Goal: Task Accomplishment & Management: Complete application form

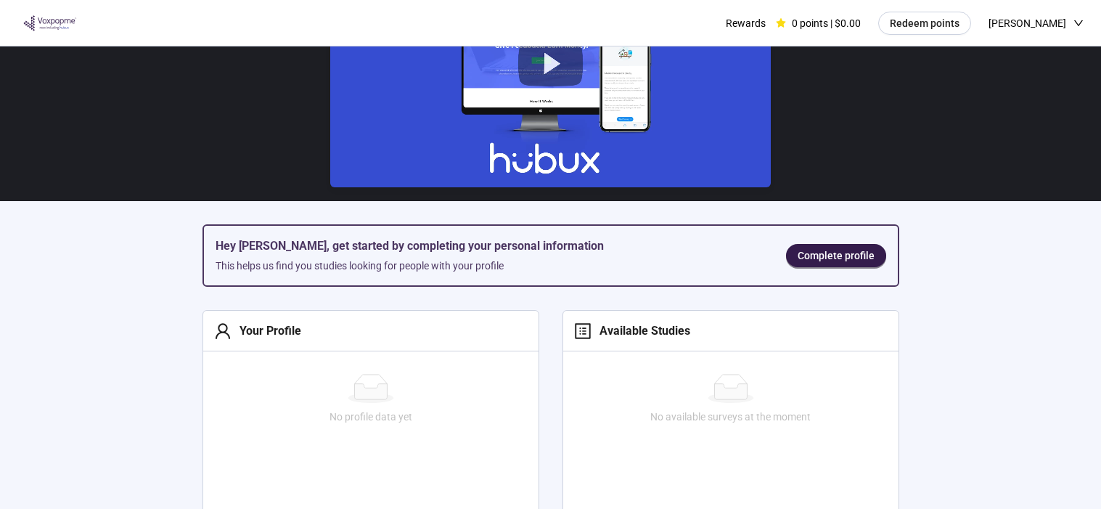
scroll to position [79, 0]
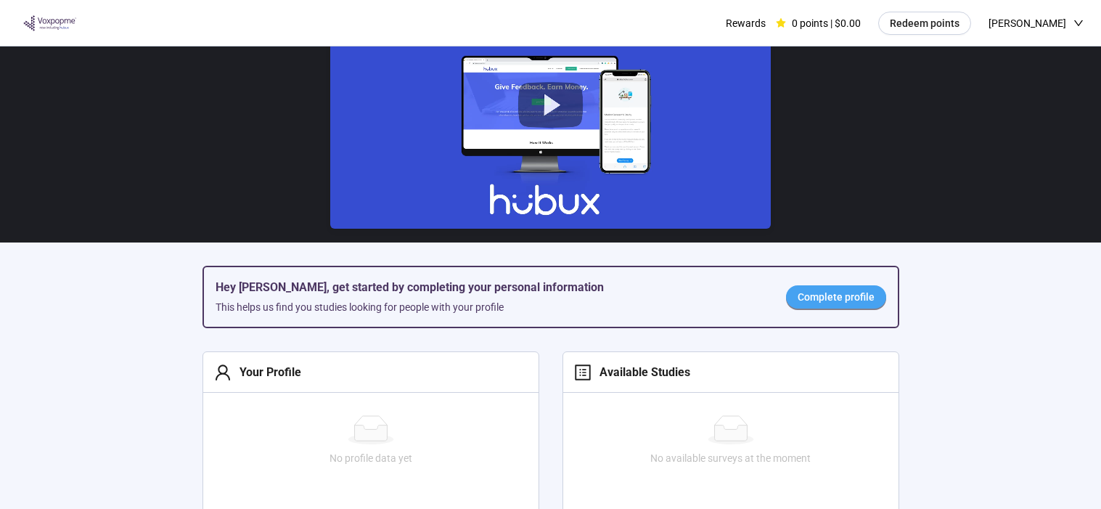
click at [856, 291] on span "Complete profile" at bounding box center [835, 297] width 77 height 16
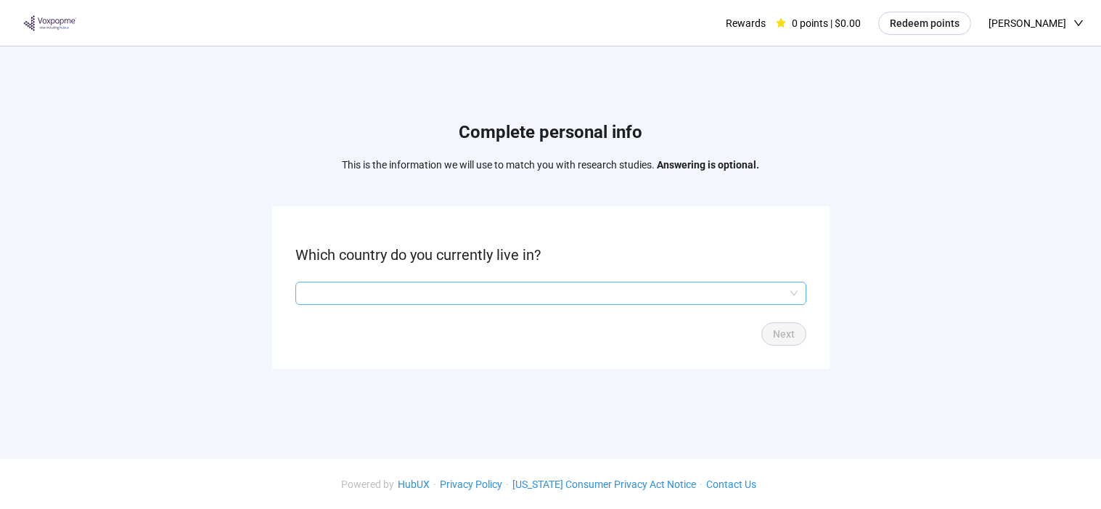
click at [717, 297] on input "search" at bounding box center [550, 293] width 493 height 22
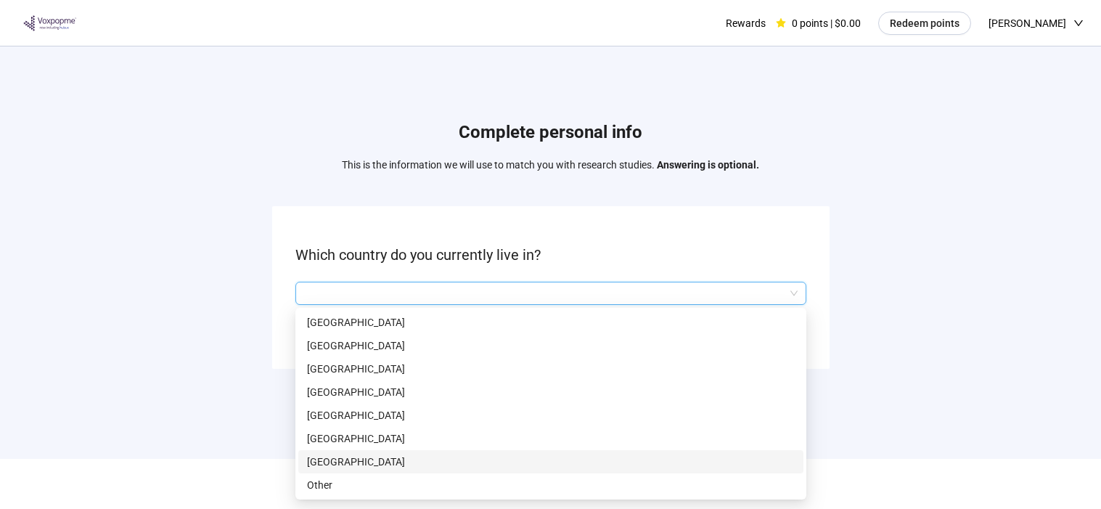
click at [334, 467] on p "[GEOGRAPHIC_DATA]" at bounding box center [551, 461] width 488 height 16
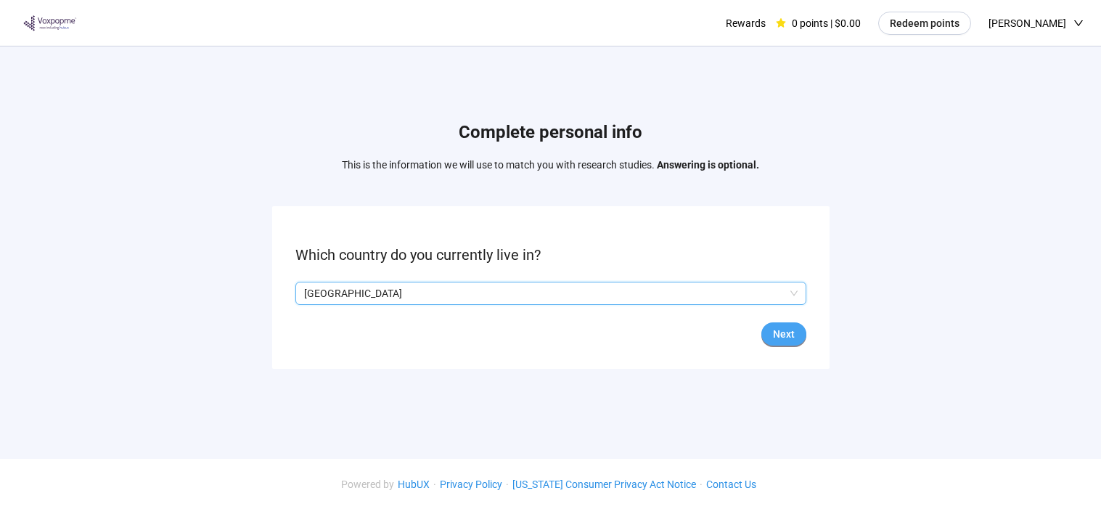
click at [788, 335] on span "Next" at bounding box center [784, 334] width 22 height 16
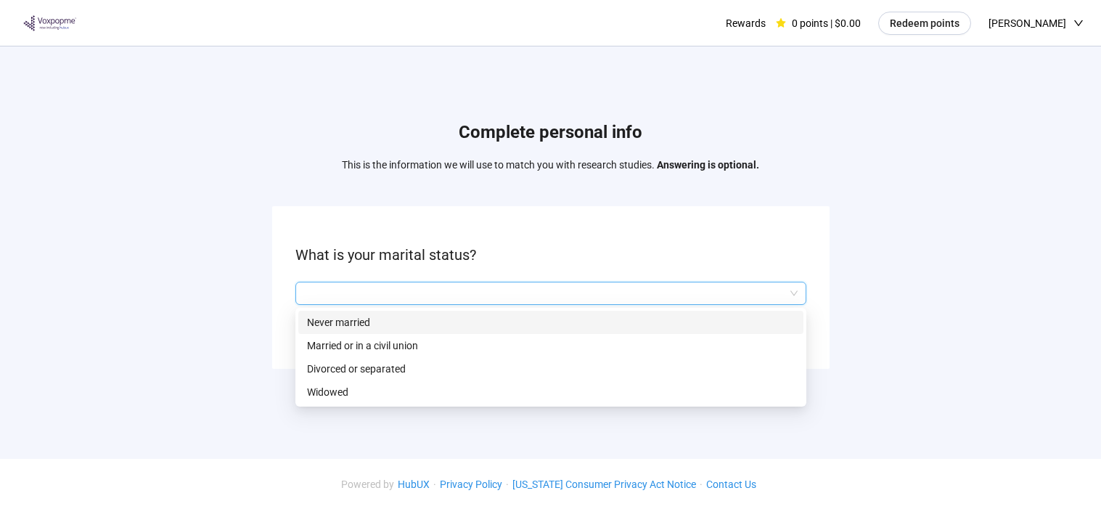
click at [624, 283] on input "search" at bounding box center [550, 293] width 493 height 22
click at [368, 324] on p "Never married" at bounding box center [551, 322] width 488 height 16
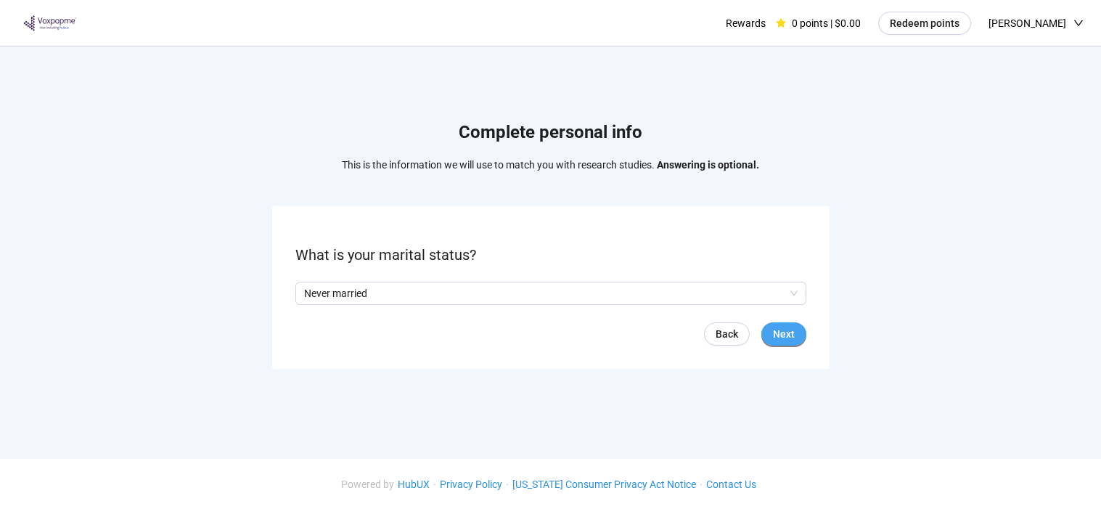
click at [777, 323] on button "Next" at bounding box center [783, 333] width 45 height 23
click at [717, 297] on input "search" at bounding box center [550, 293] width 493 height 22
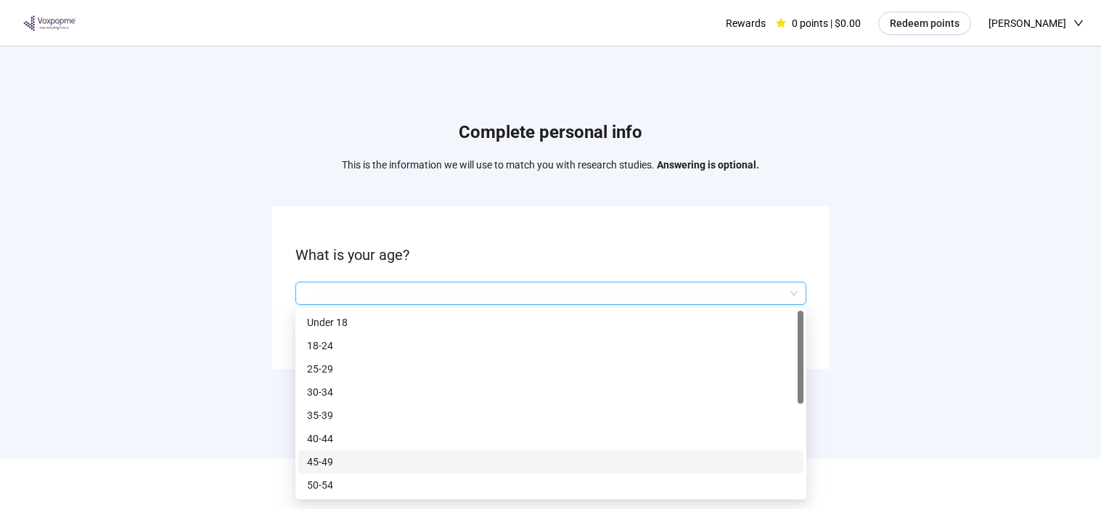
click at [328, 467] on p "45-49" at bounding box center [551, 461] width 488 height 16
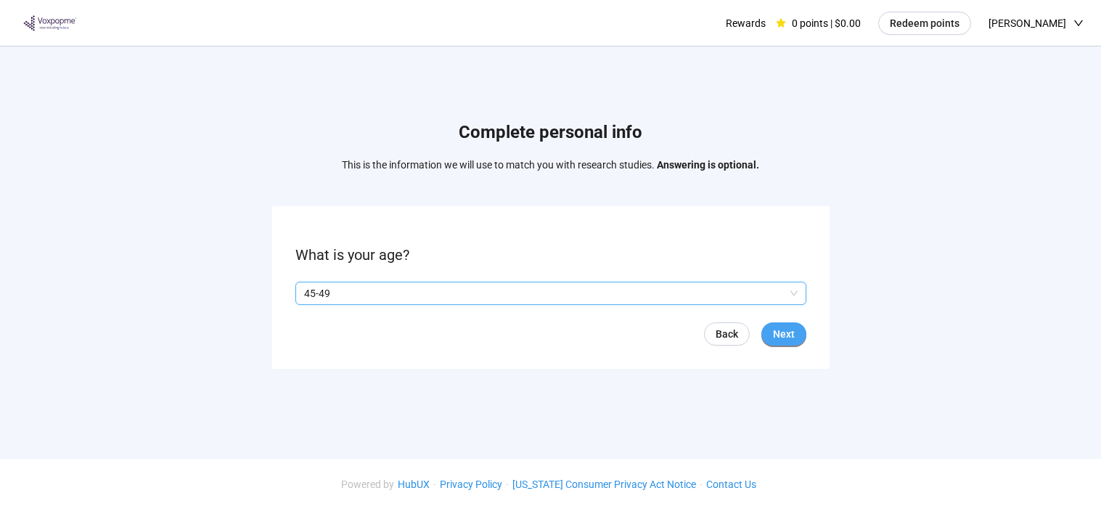
click at [773, 340] on span "Next" at bounding box center [784, 334] width 22 height 16
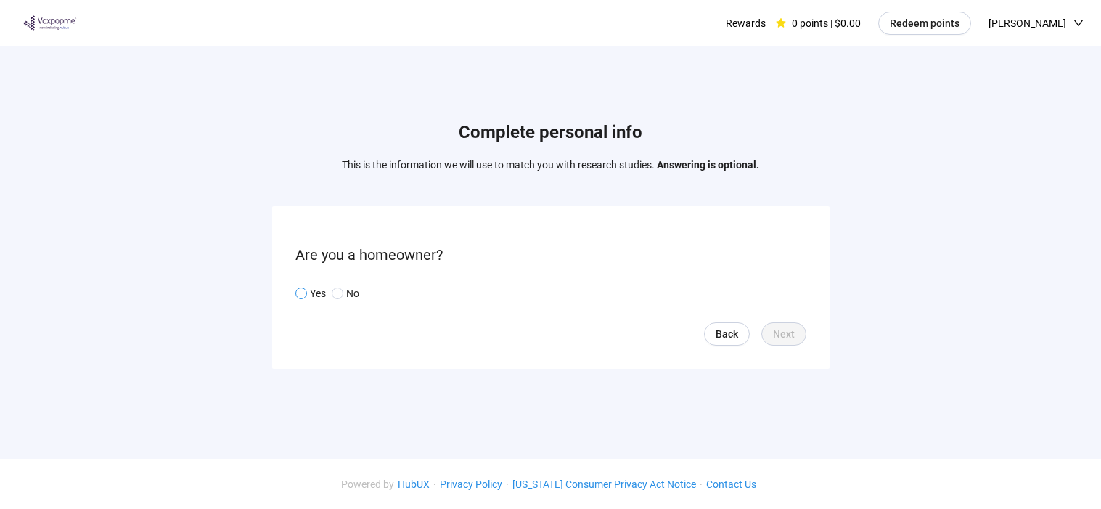
click at [305, 296] on span at bounding box center [301, 293] width 12 height 12
click at [771, 331] on button "Next" at bounding box center [783, 333] width 45 height 23
click at [573, 279] on form "What is your employment status? Back Next" at bounding box center [550, 287] width 557 height 162
click at [575, 293] on input "search" at bounding box center [550, 293] width 493 height 22
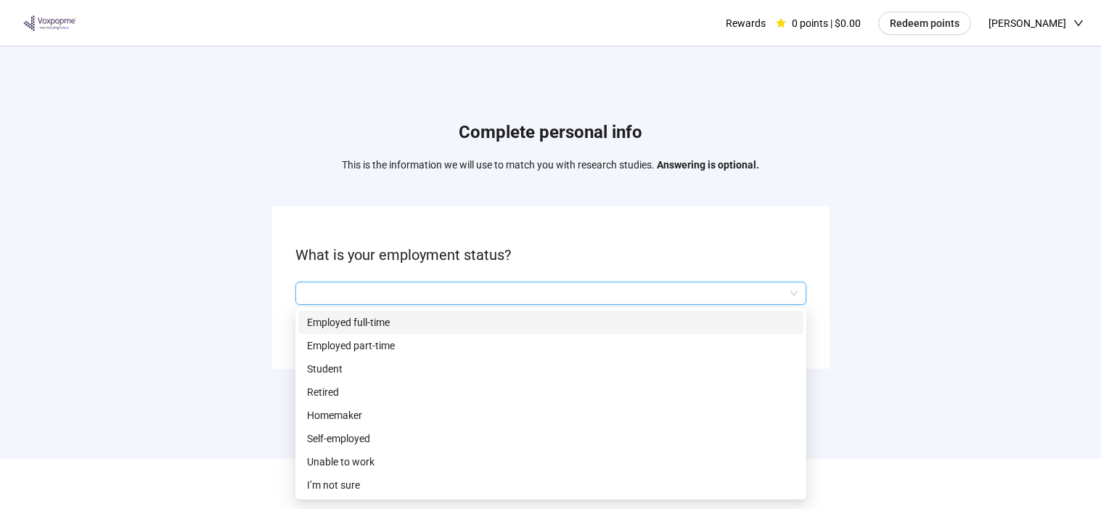
click at [390, 321] on p "Employed full-time" at bounding box center [551, 322] width 488 height 16
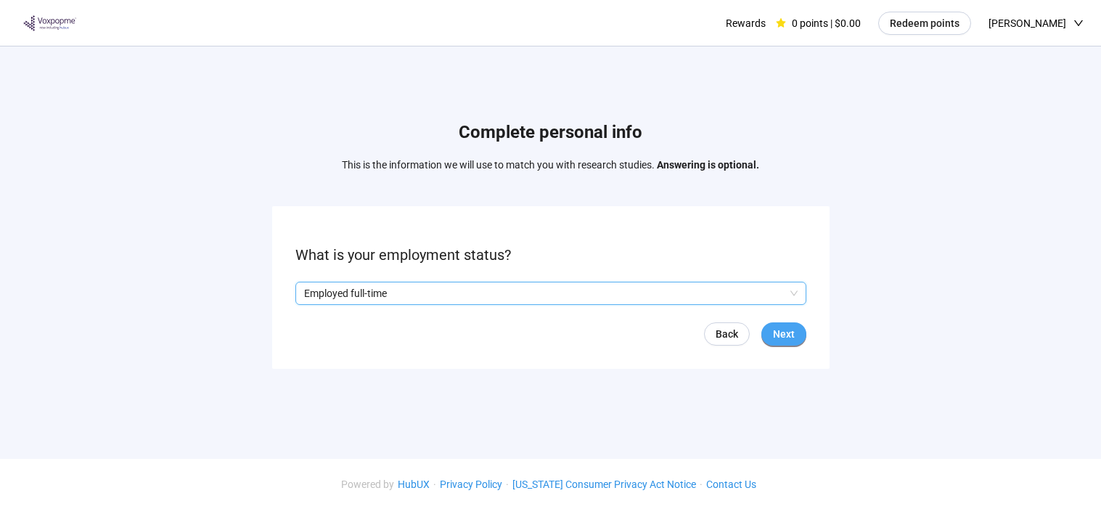
click at [784, 340] on span "Next" at bounding box center [784, 334] width 22 height 16
click at [622, 284] on input "search" at bounding box center [550, 293] width 493 height 22
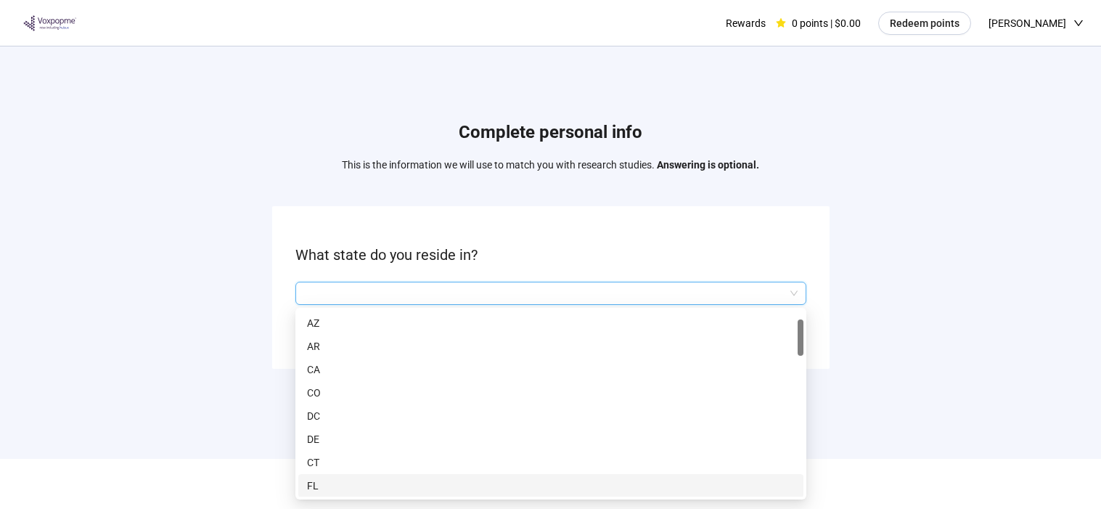
scroll to position [69, 0]
click at [358, 488] on p "GA" at bounding box center [551, 485] width 488 height 16
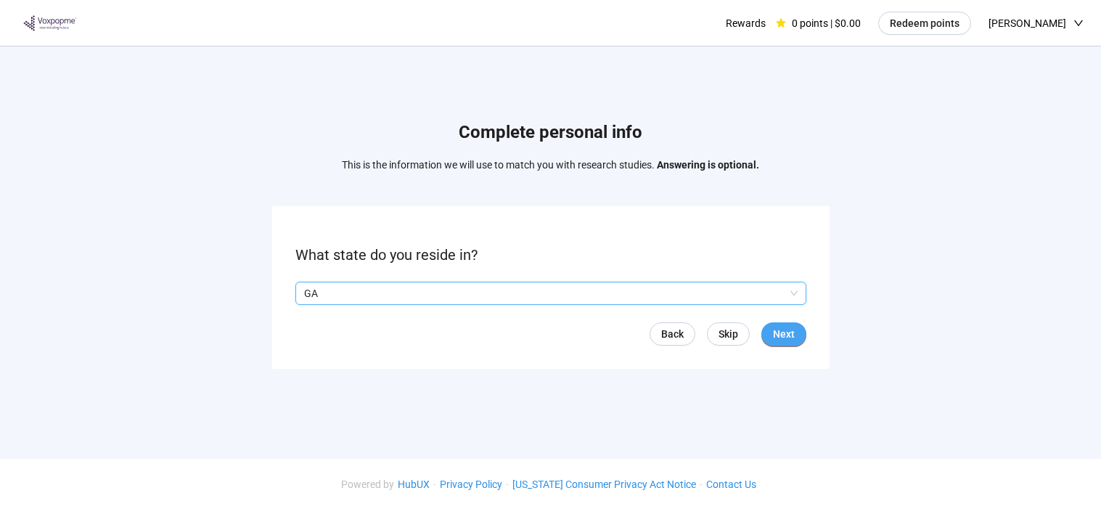
click at [773, 337] on span "Next" at bounding box center [784, 334] width 22 height 16
click at [717, 295] on input "search" at bounding box center [550, 293] width 493 height 22
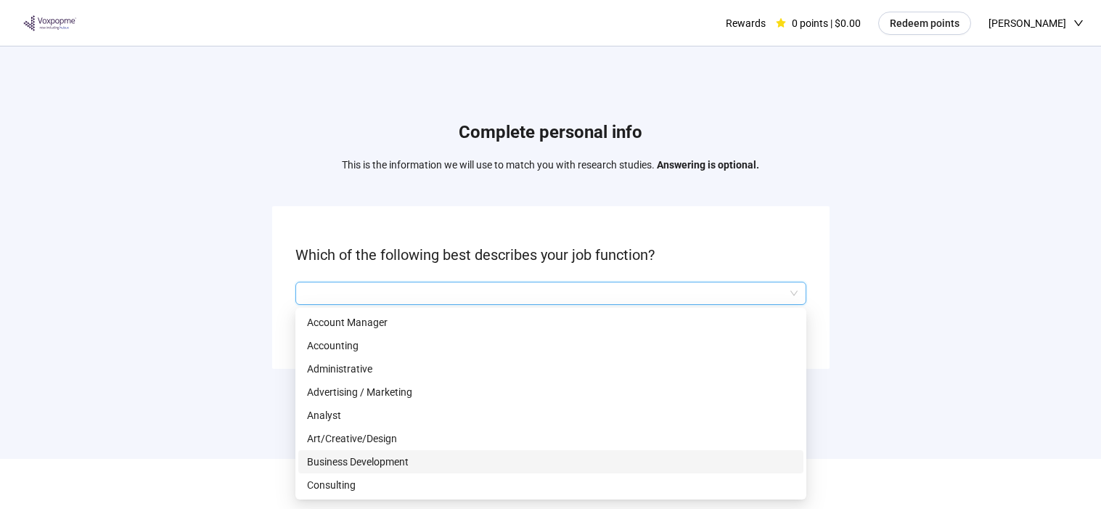
click at [610, 459] on p "Business Development" at bounding box center [551, 461] width 488 height 16
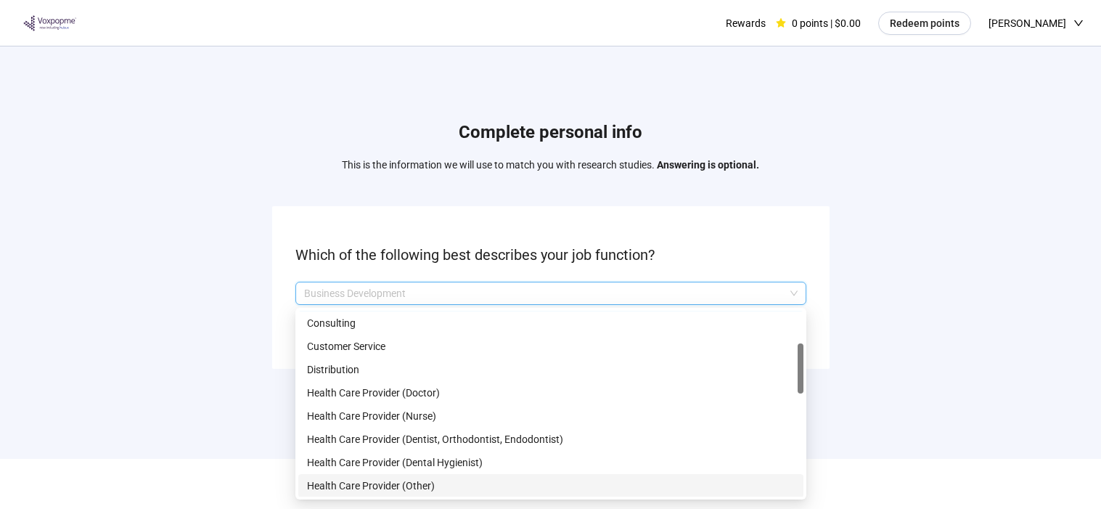
scroll to position [185, 0]
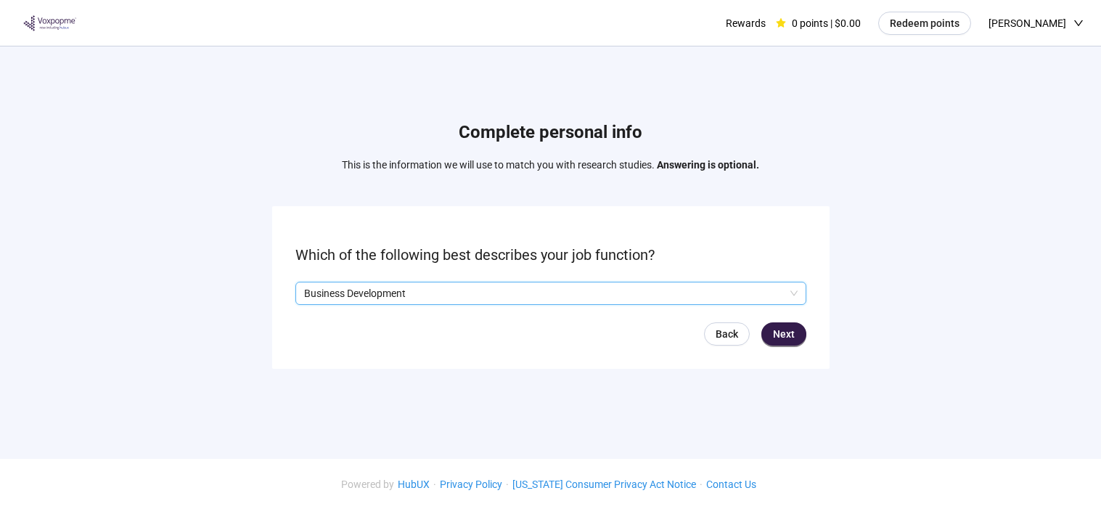
click at [396, 283] on p "Business Development" at bounding box center [544, 293] width 480 height 22
click at [800, 339] on button "Next" at bounding box center [783, 333] width 45 height 23
click at [657, 282] on input "search" at bounding box center [550, 293] width 493 height 22
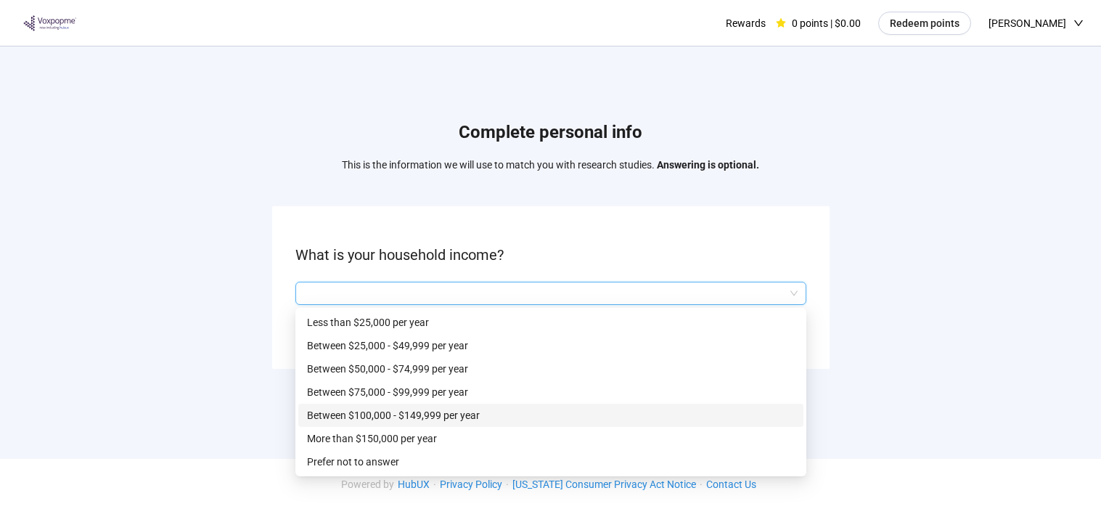
click at [445, 414] on p "Between $100,000 - $149,999 per year" at bounding box center [551, 415] width 488 height 16
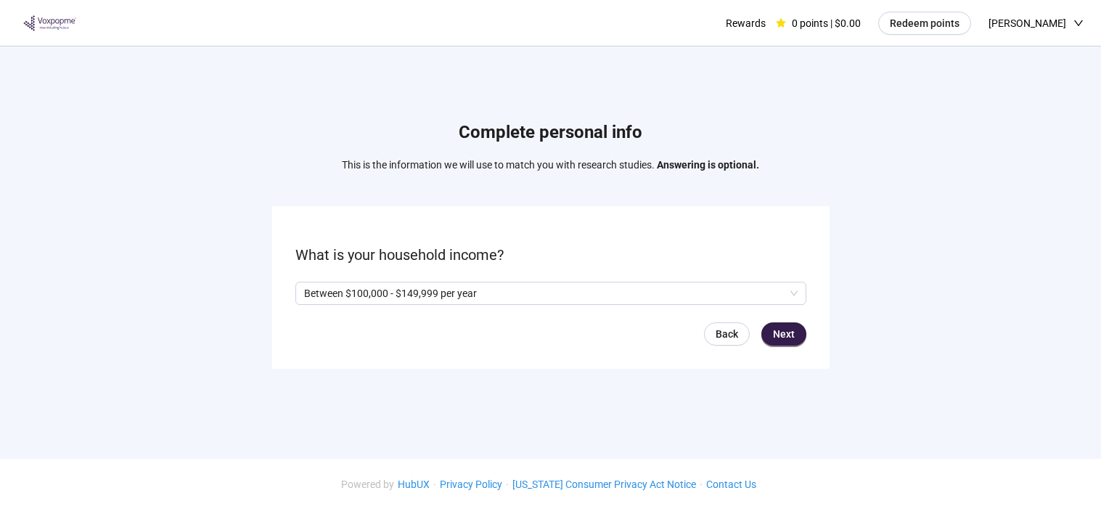
click at [792, 321] on form "What is your household income? Between $100,000 - $149,999 per year Q2hhcmFjdGV…" at bounding box center [550, 287] width 557 height 162
click at [792, 331] on span "Next" at bounding box center [784, 334] width 22 height 16
click at [305, 290] on span at bounding box center [301, 293] width 12 height 12
click at [795, 329] on button "Next" at bounding box center [783, 333] width 45 height 23
click at [498, 289] on input "search" at bounding box center [550, 293] width 493 height 22
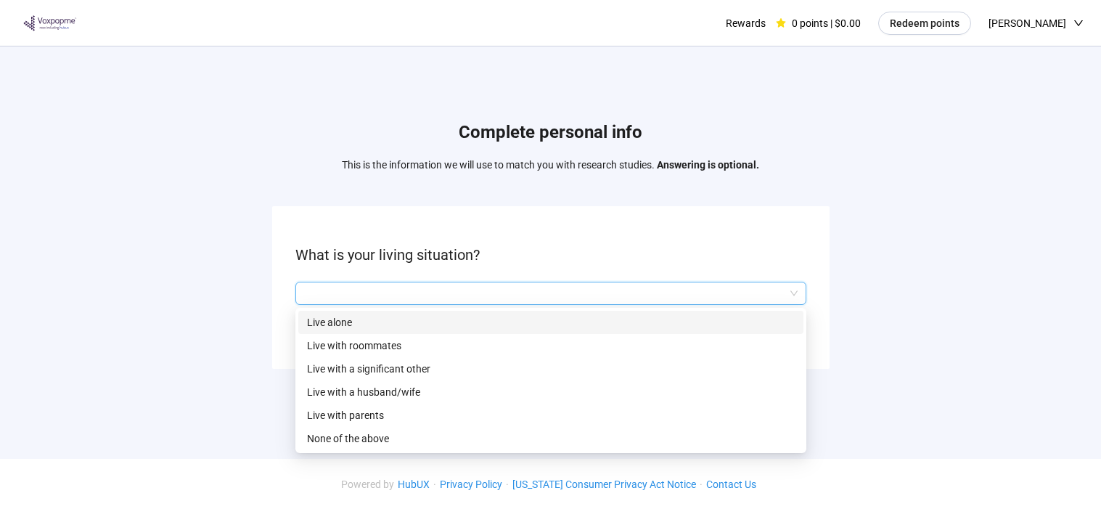
click at [339, 328] on p "Live alone" at bounding box center [551, 322] width 488 height 16
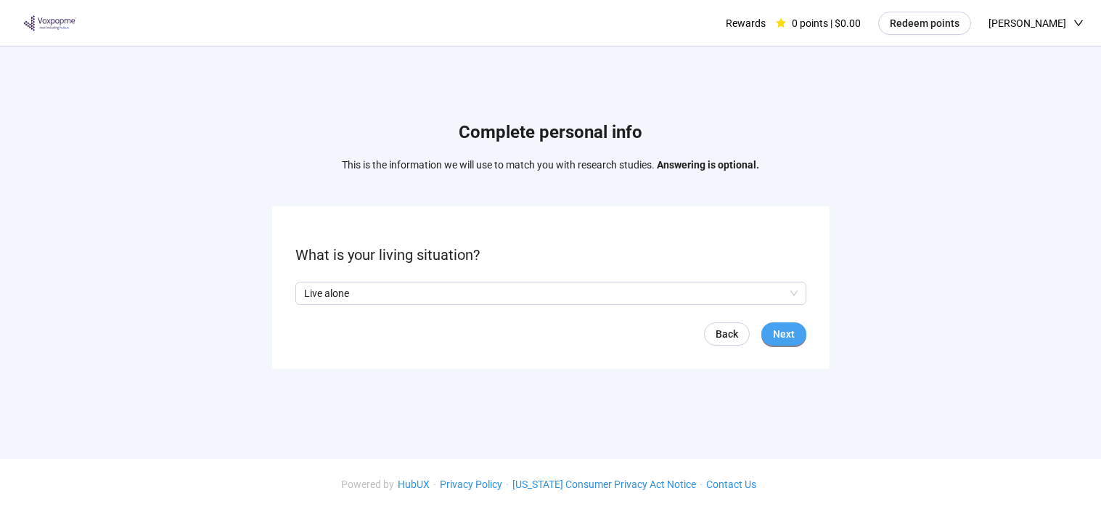
click at [788, 340] on span "Next" at bounding box center [784, 334] width 22 height 16
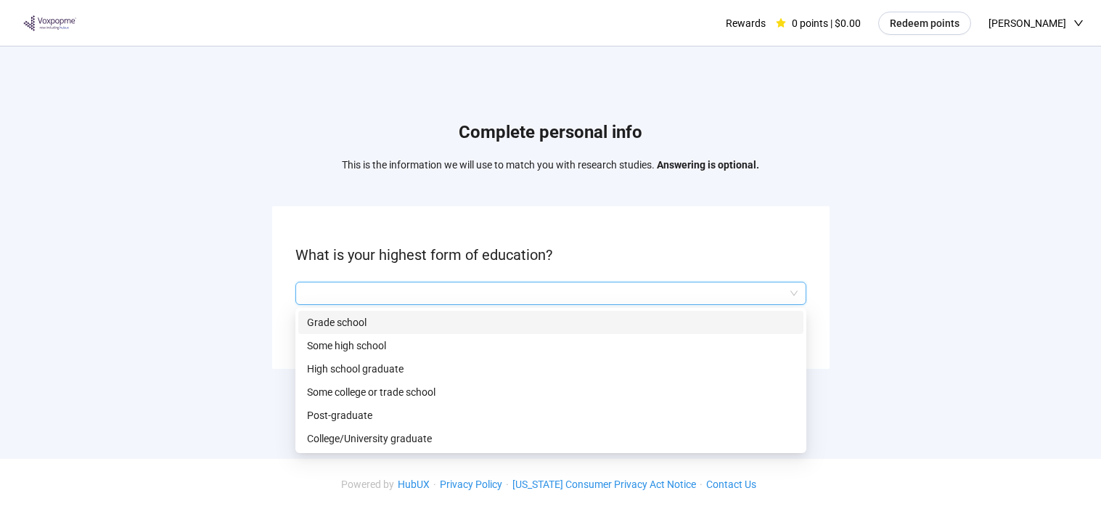
click at [679, 300] on input "search" at bounding box center [550, 293] width 493 height 22
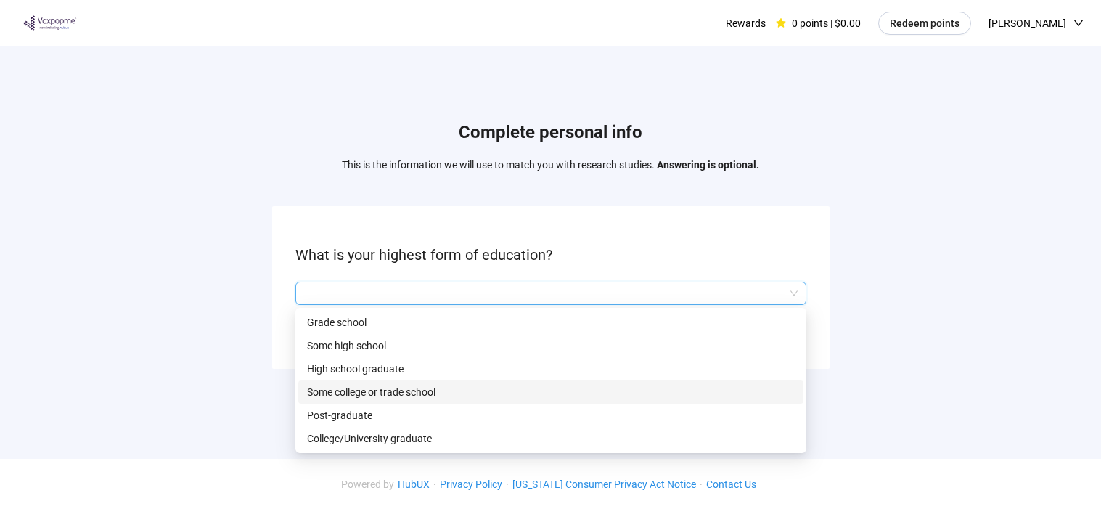
click at [404, 393] on p "Some college or trade school" at bounding box center [551, 392] width 488 height 16
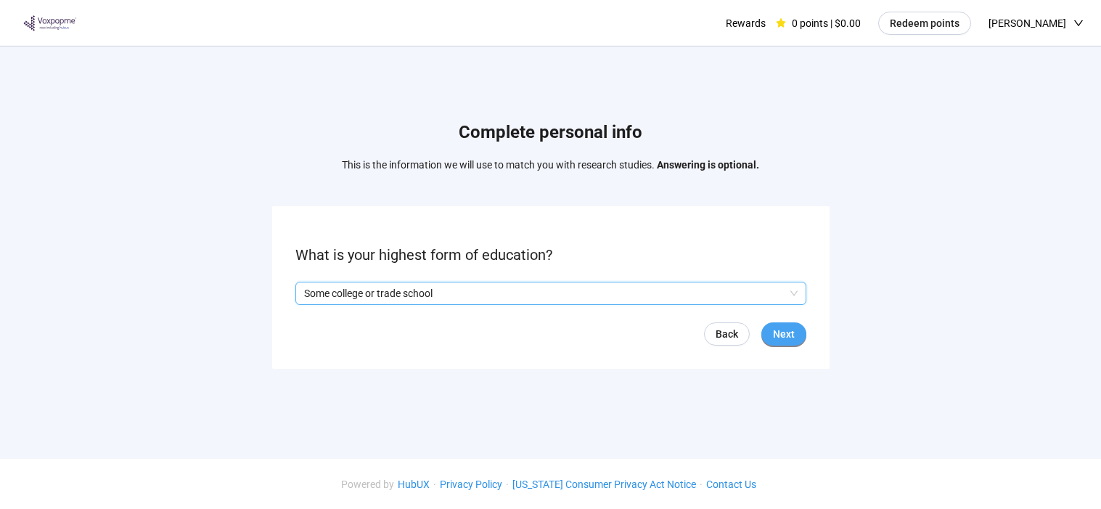
click at [779, 332] on span "Next" at bounding box center [784, 334] width 22 height 16
click at [597, 284] on input "search" at bounding box center [550, 293] width 493 height 22
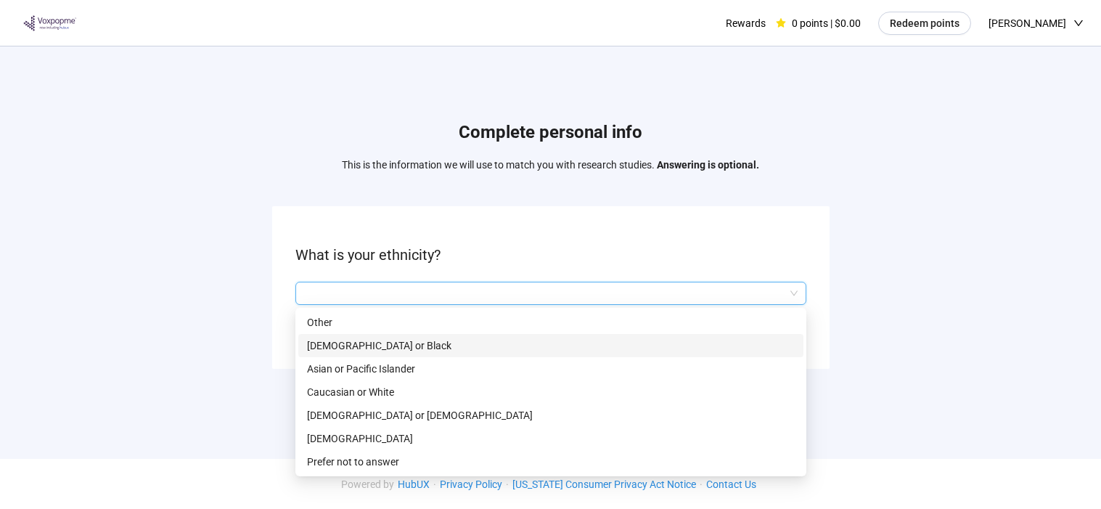
click at [403, 341] on p "[DEMOGRAPHIC_DATA] or Black" at bounding box center [551, 345] width 488 height 16
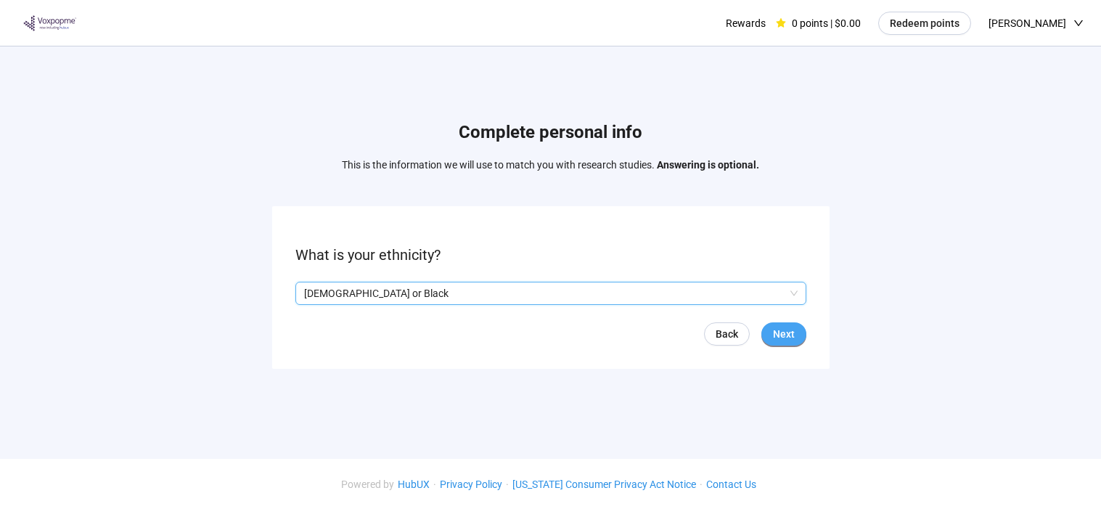
click at [784, 337] on span "Next" at bounding box center [784, 334] width 22 height 16
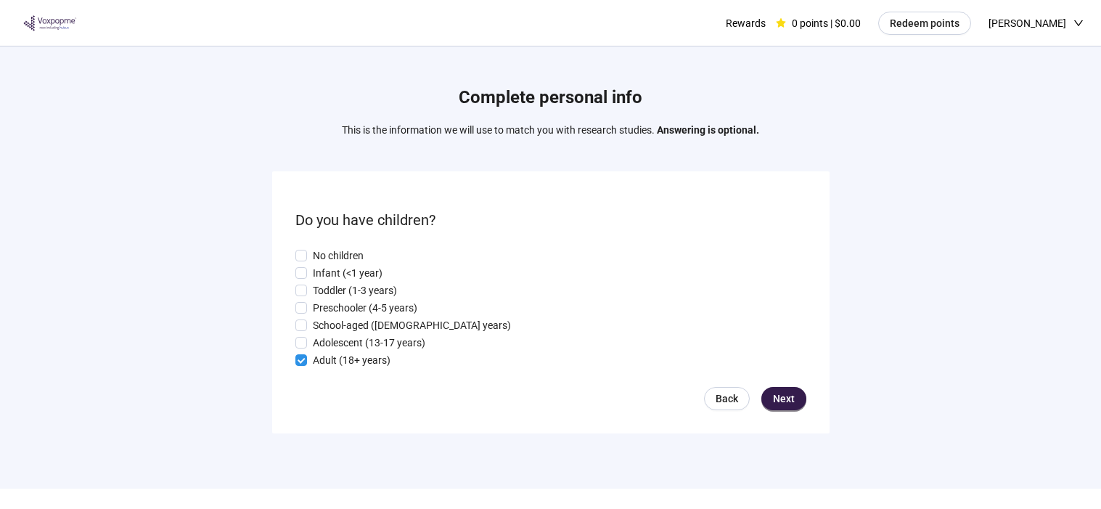
click at [759, 400] on div "Back Next" at bounding box center [550, 398] width 511 height 23
click at [781, 402] on span "Next" at bounding box center [784, 398] width 22 height 16
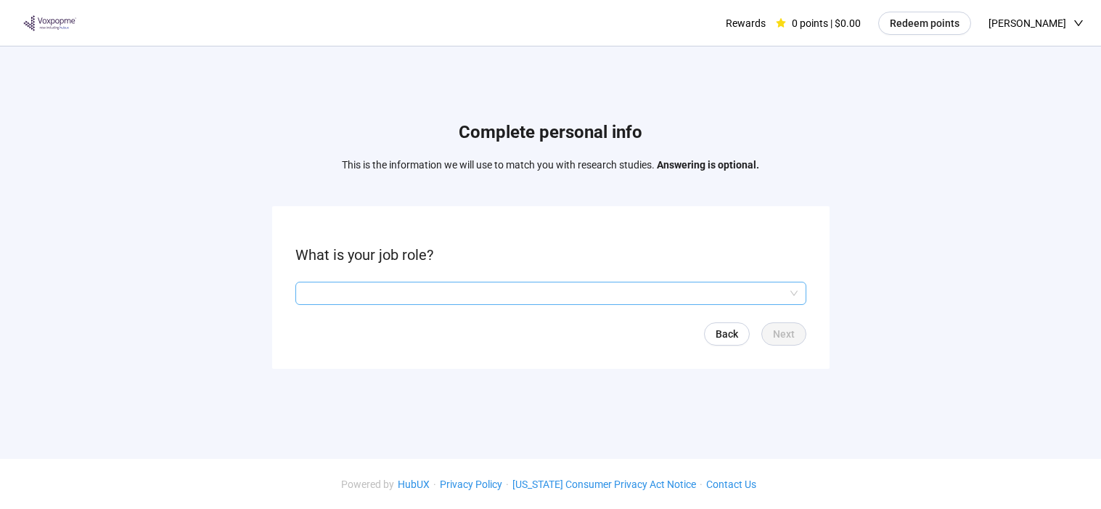
click at [715, 298] on input "search" at bounding box center [550, 293] width 493 height 22
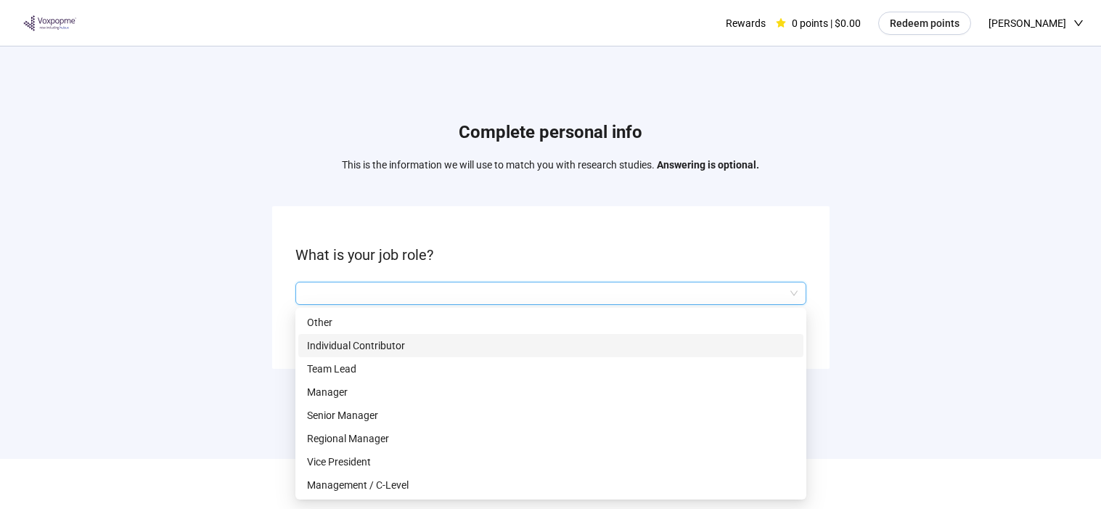
click at [379, 349] on p "Individual Contributor" at bounding box center [551, 345] width 488 height 16
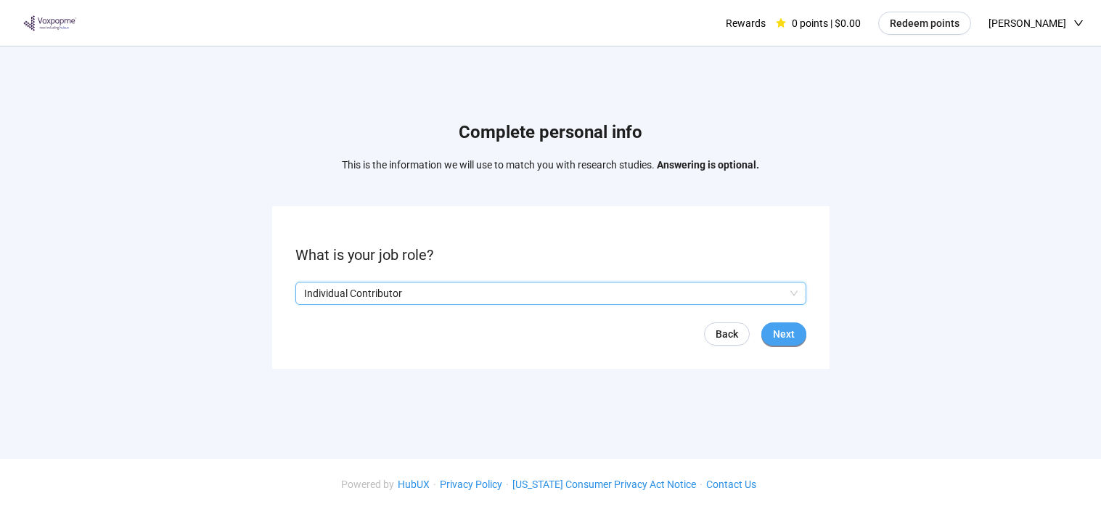
click at [786, 341] on span "Next" at bounding box center [784, 334] width 22 height 16
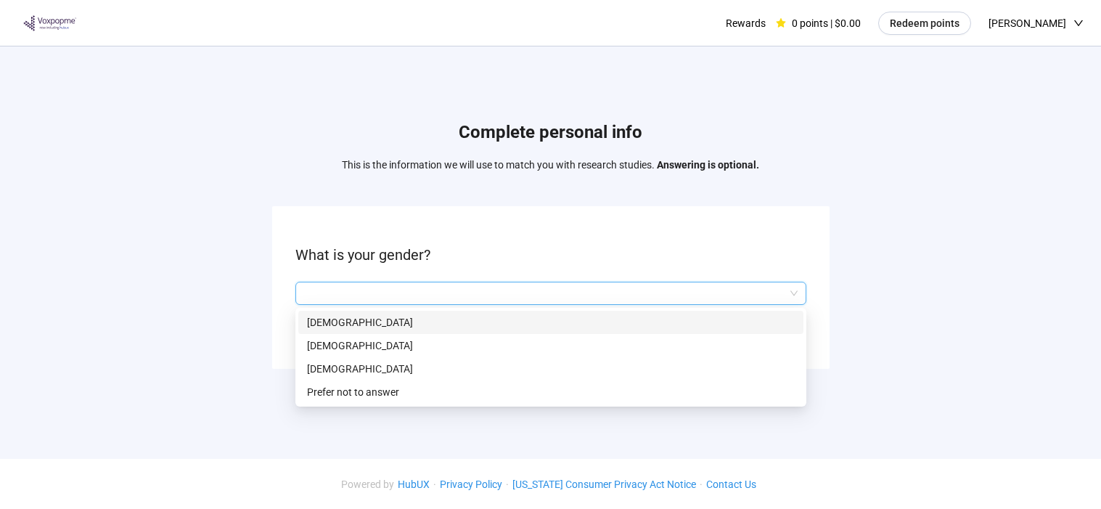
click at [734, 287] on input "search" at bounding box center [550, 293] width 493 height 22
click at [477, 321] on p "[DEMOGRAPHIC_DATA]" at bounding box center [551, 322] width 488 height 16
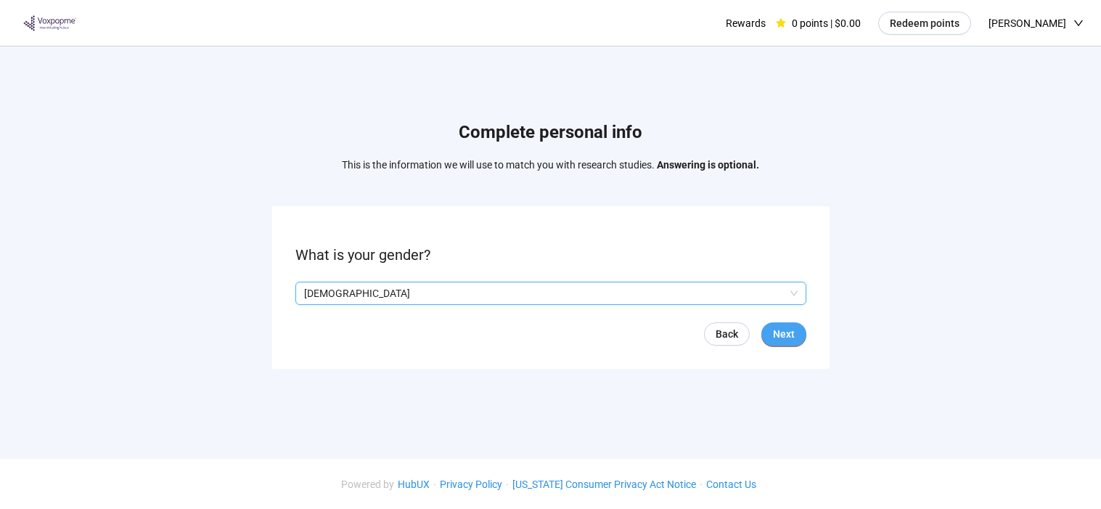
click at [778, 338] on span "Next" at bounding box center [784, 334] width 22 height 16
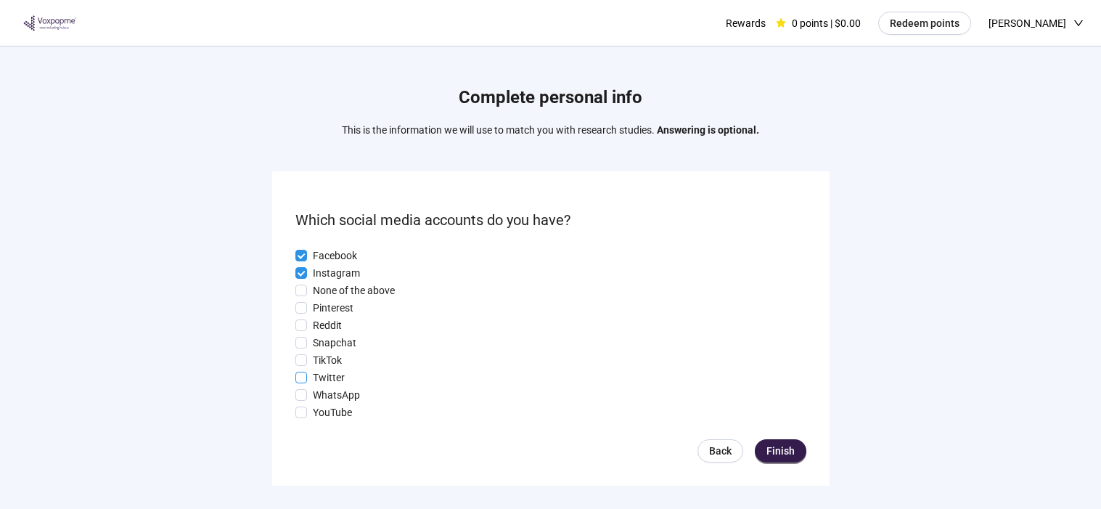
click at [303, 371] on label "Twitter" at bounding box center [550, 377] width 511 height 16
click at [308, 342] on span "Snapchat" at bounding box center [334, 342] width 55 height 16
click at [779, 449] on span "Finish" at bounding box center [780, 451] width 28 height 16
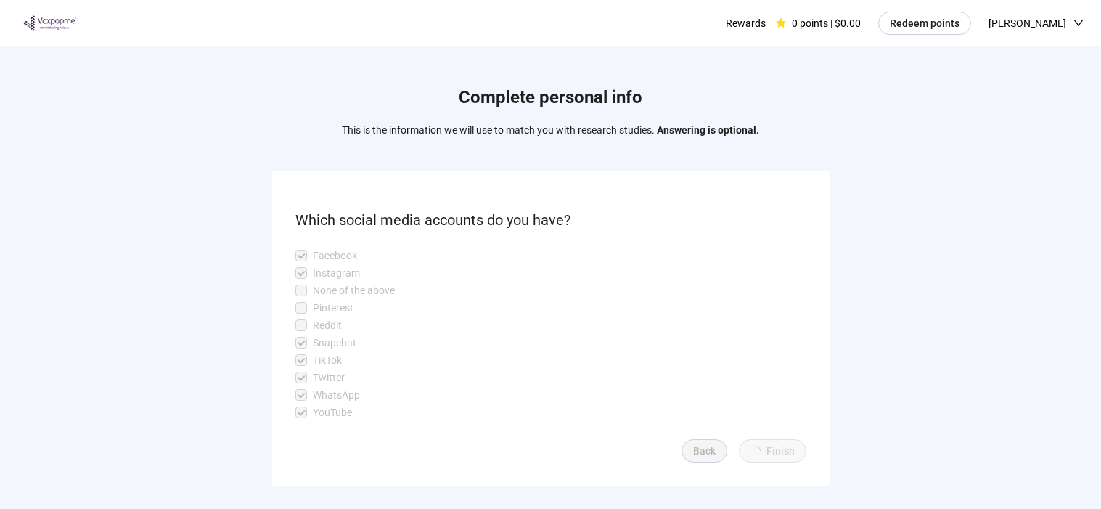
click at [779, 449] on span "Finish" at bounding box center [780, 451] width 28 height 16
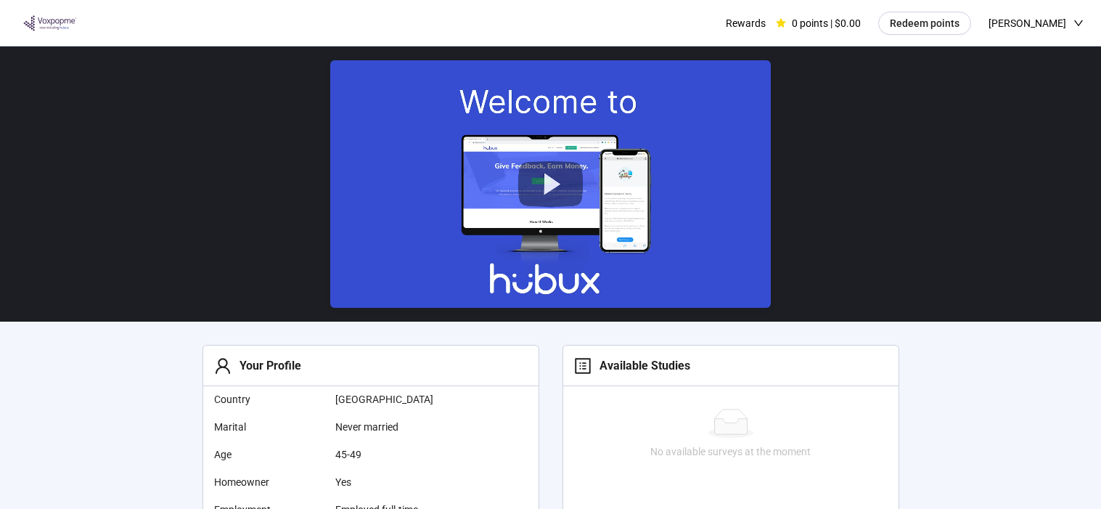
click at [802, 184] on div at bounding box center [550, 183] width 1101 height 275
